Goal: Task Accomplishment & Management: Manage account settings

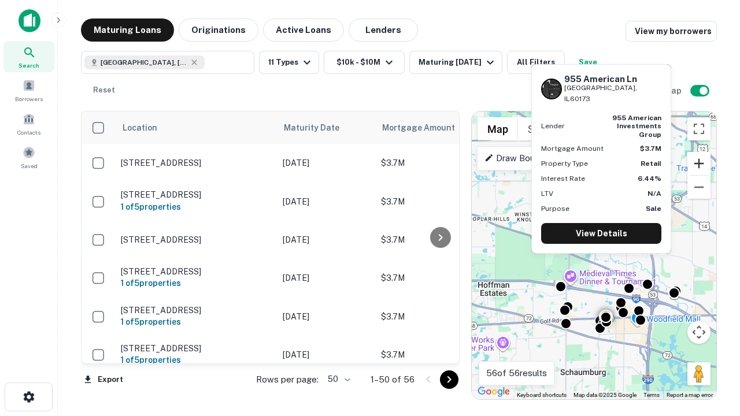
click at [699, 164] on button "Zoom in" at bounding box center [699, 163] width 23 height 23
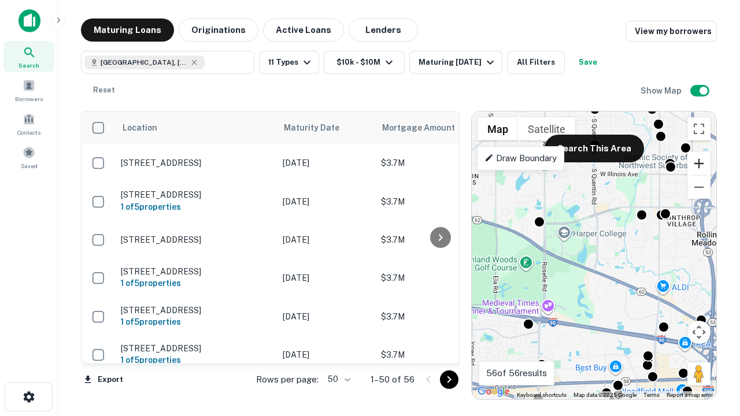
click at [699, 164] on button "Zoom in" at bounding box center [699, 163] width 23 height 23
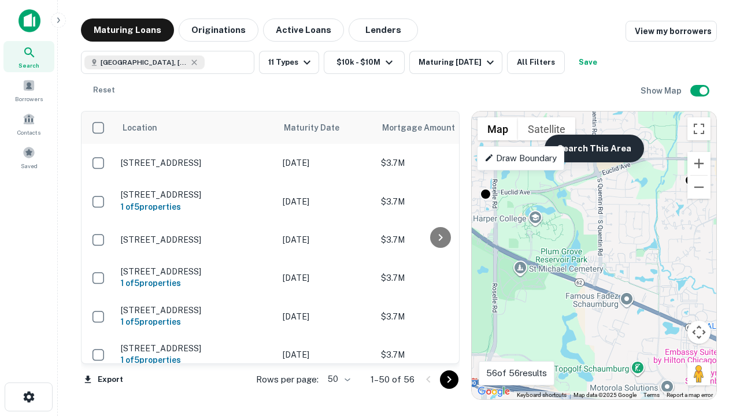
click at [594, 149] on button "Search This Area" at bounding box center [594, 149] width 99 height 28
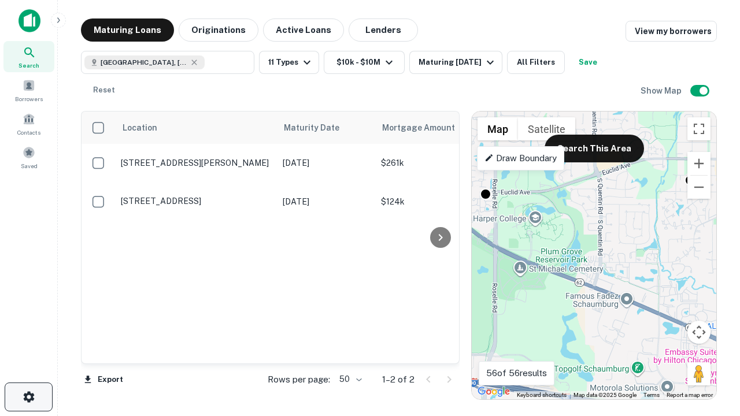
click at [28, 397] on icon "button" at bounding box center [29, 397] width 14 height 14
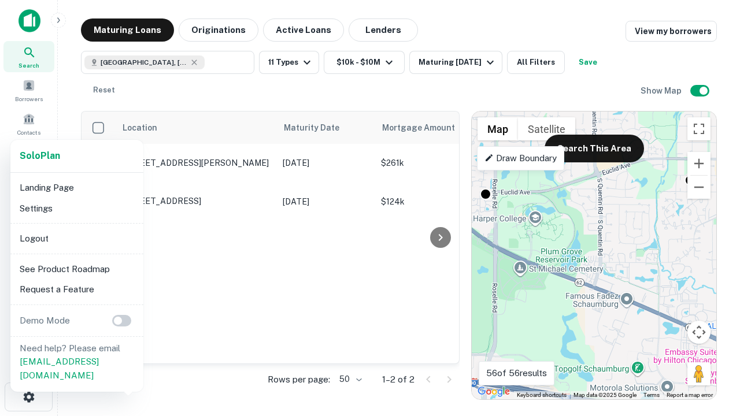
click at [76, 238] on li "Logout" at bounding box center [77, 238] width 124 height 21
